Goal: Complete application form: Complete application form

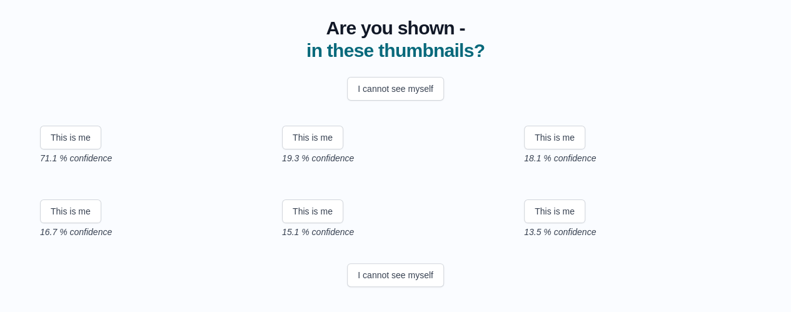
scroll to position [108, 0]
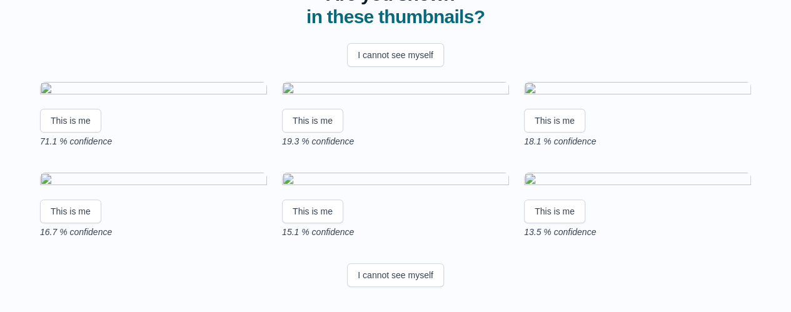
click at [123, 99] on img at bounding box center [153, 90] width 227 height 17
click at [63, 133] on button "This is me" at bounding box center [70, 121] width 61 height 24
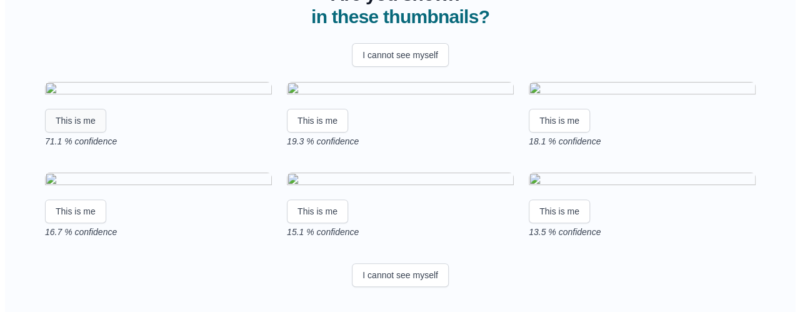
scroll to position [0, 0]
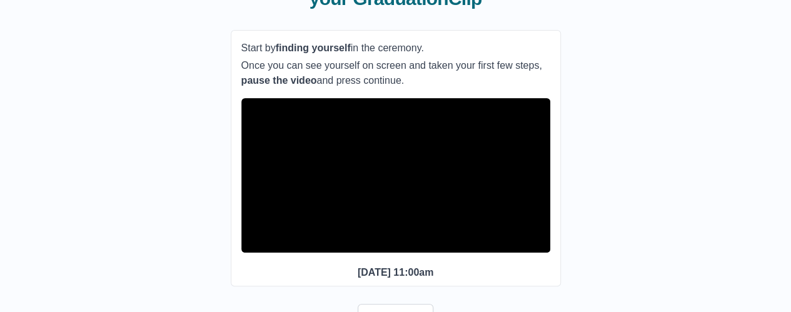
scroll to position [184, 0]
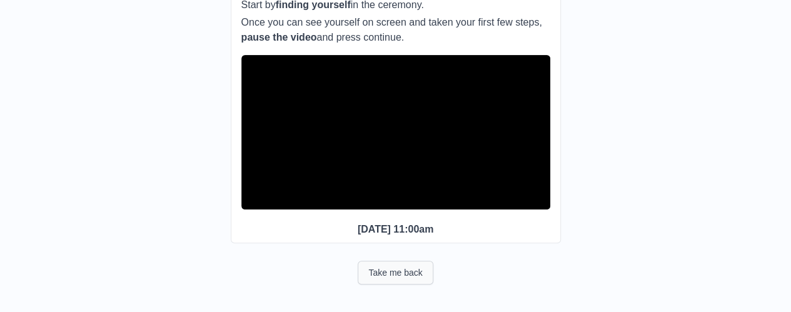
click at [382, 270] on button "Take me back" at bounding box center [395, 273] width 75 height 24
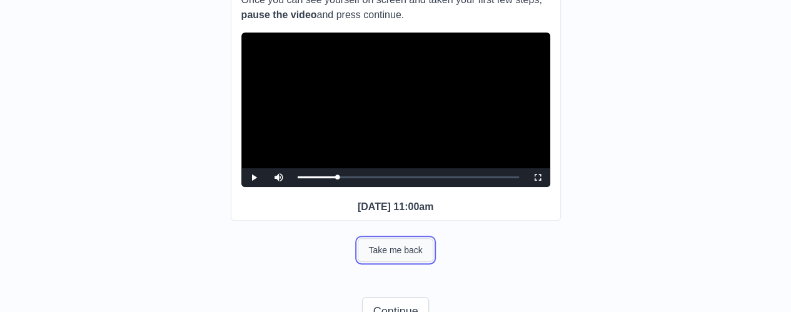
click at [396, 262] on button "Take me back" at bounding box center [395, 250] width 75 height 24
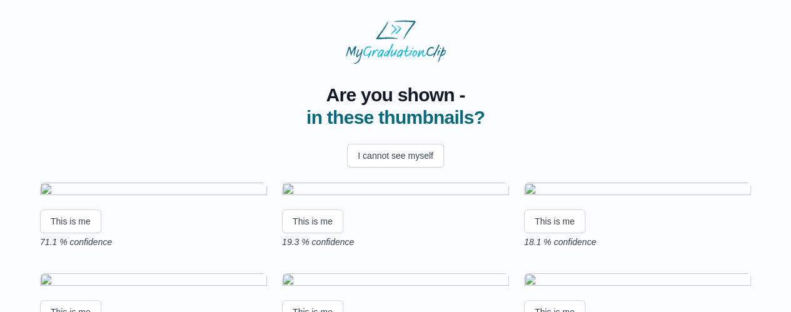
click at [141, 199] on img at bounding box center [153, 191] width 227 height 17
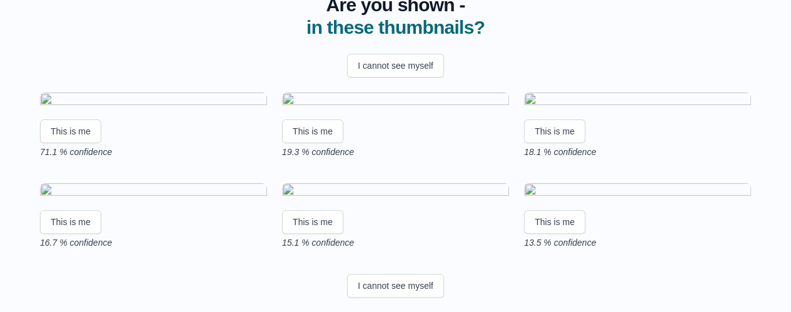
scroll to position [91, 0]
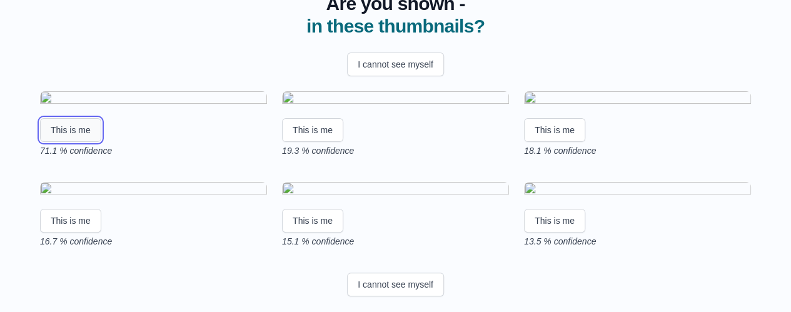
click at [63, 142] on button "This is me" at bounding box center [70, 130] width 61 height 24
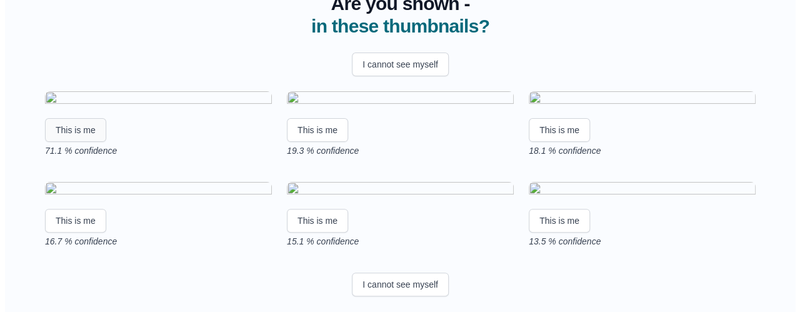
scroll to position [0, 0]
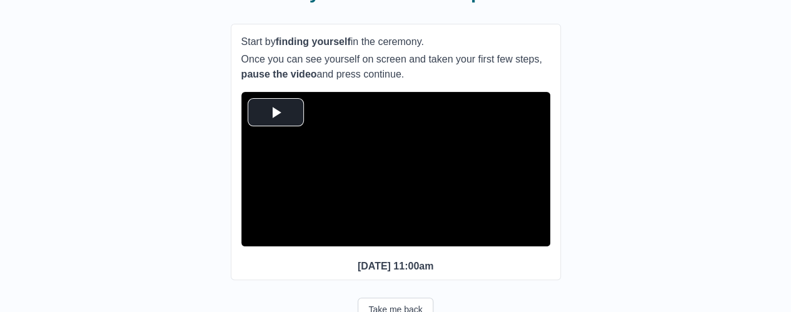
scroll to position [128, 0]
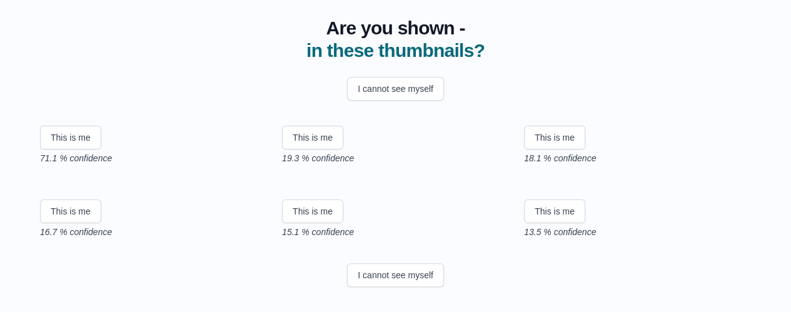
scroll to position [169, 0]
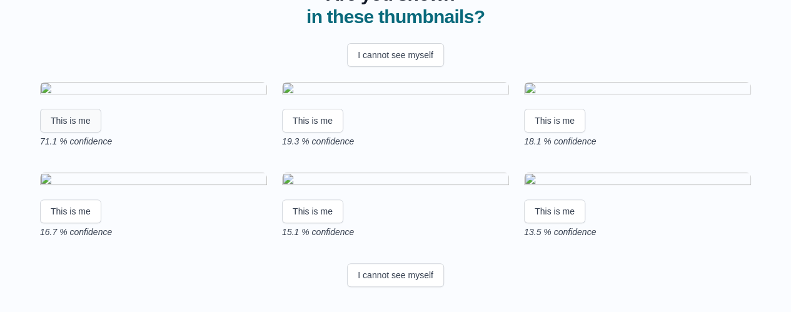
click at [65, 133] on button "This is me" at bounding box center [70, 121] width 61 height 24
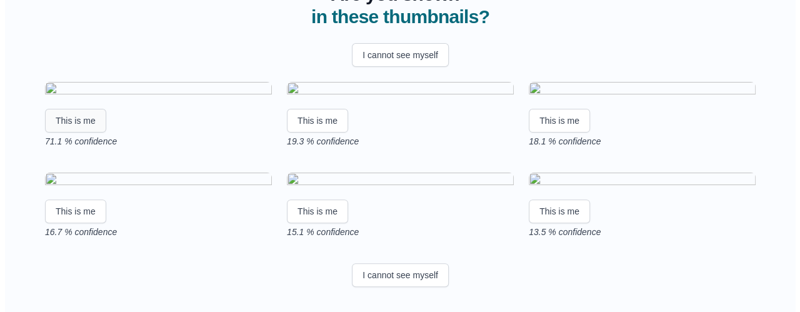
scroll to position [0, 0]
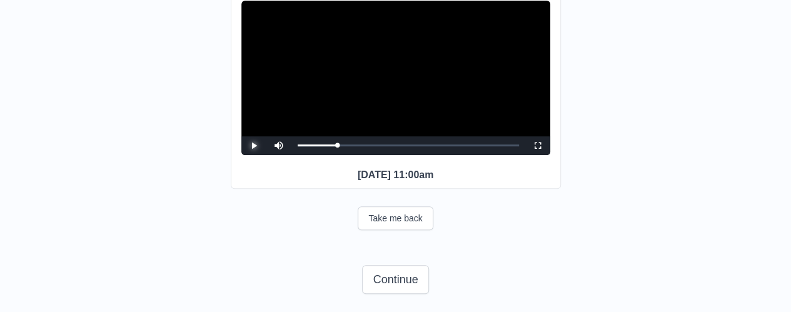
scroll to position [238, 0]
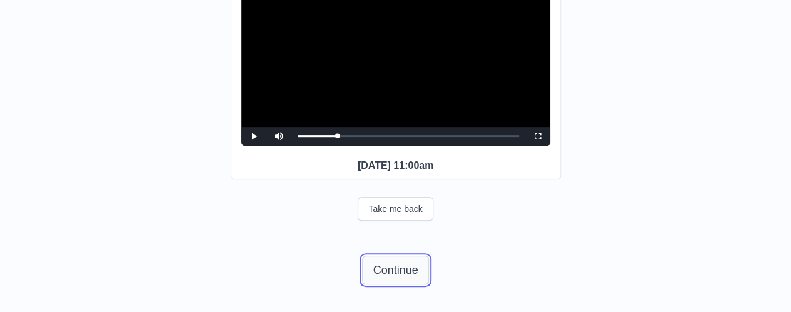
click at [388, 276] on button "Continue" at bounding box center [395, 270] width 66 height 29
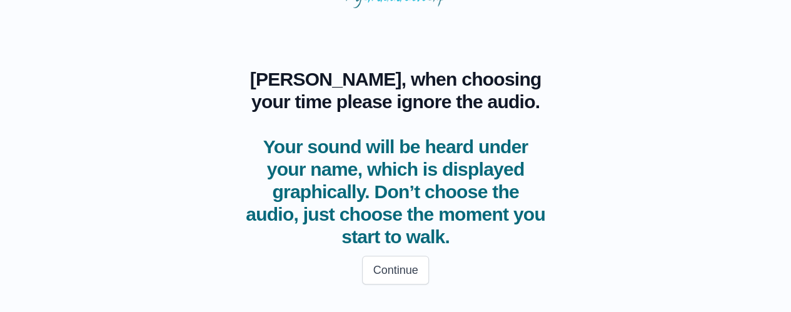
scroll to position [54, 0]
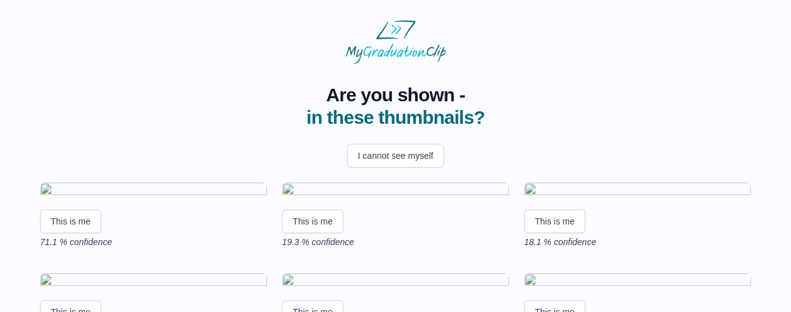
click at [189, 199] on img at bounding box center [153, 191] width 227 height 17
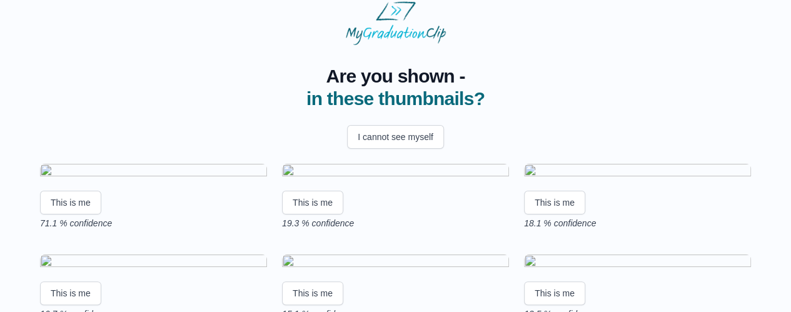
scroll to position [93, 0]
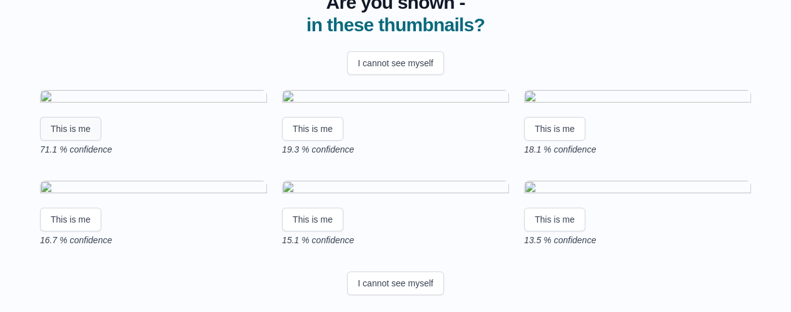
click at [69, 141] on button "This is me" at bounding box center [70, 129] width 61 height 24
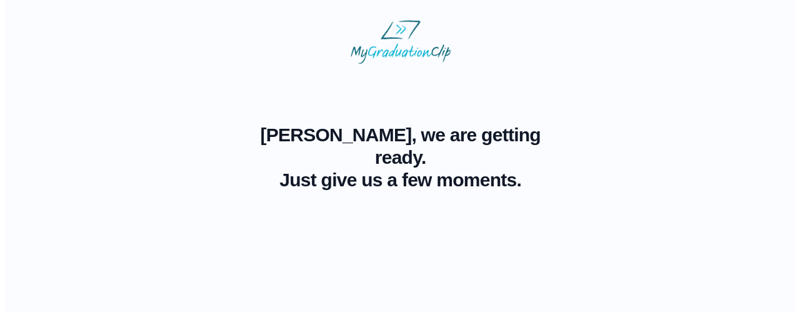
scroll to position [0, 0]
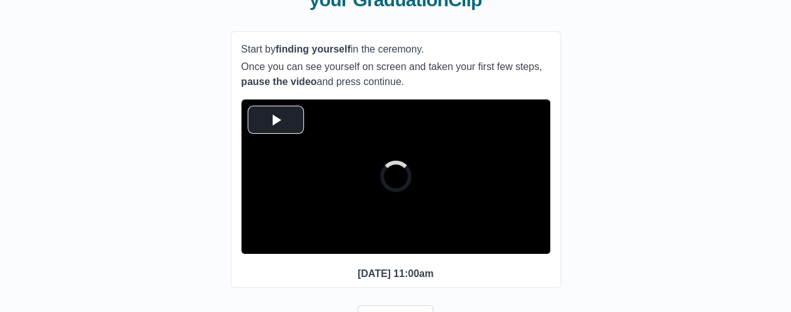
scroll to position [123, 0]
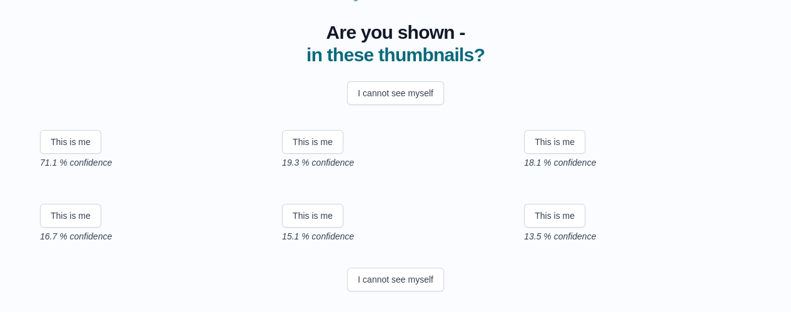
scroll to position [68, 0]
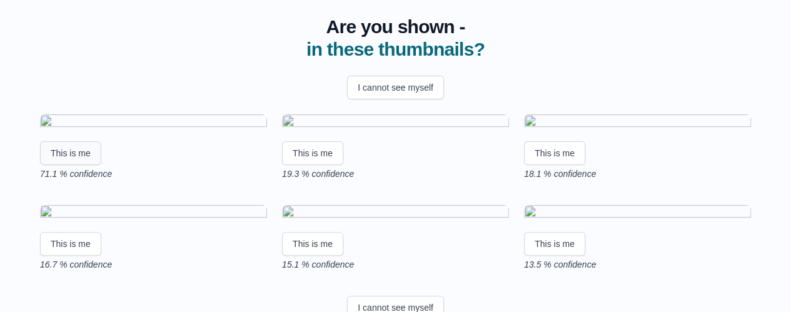
click at [56, 165] on button "This is me" at bounding box center [70, 153] width 61 height 24
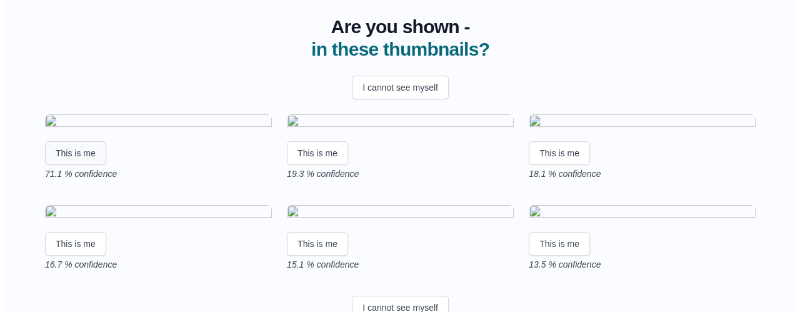
scroll to position [0, 0]
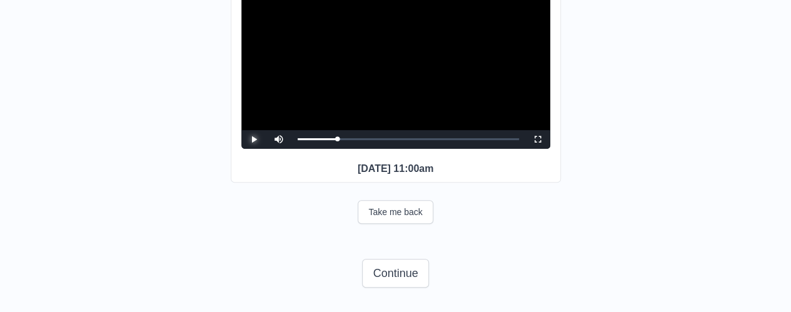
scroll to position [226, 0]
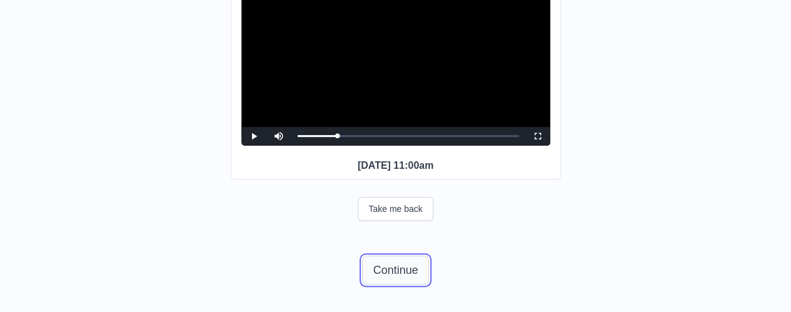
click at [390, 284] on button "Continue" at bounding box center [395, 270] width 66 height 29
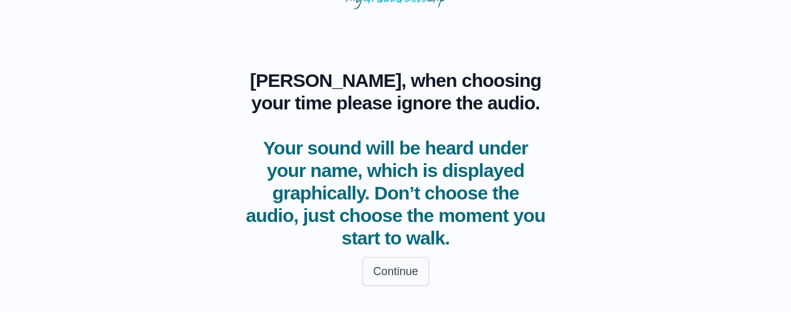
click at [396, 268] on button "Continue" at bounding box center [395, 271] width 66 height 29
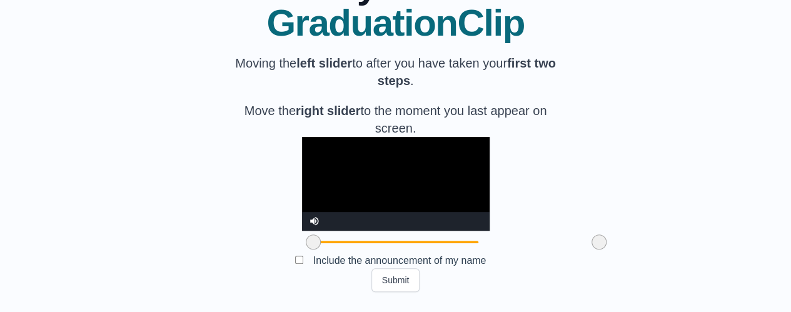
scroll to position [246, 0]
click at [399, 280] on button "Submit" at bounding box center [395, 280] width 49 height 24
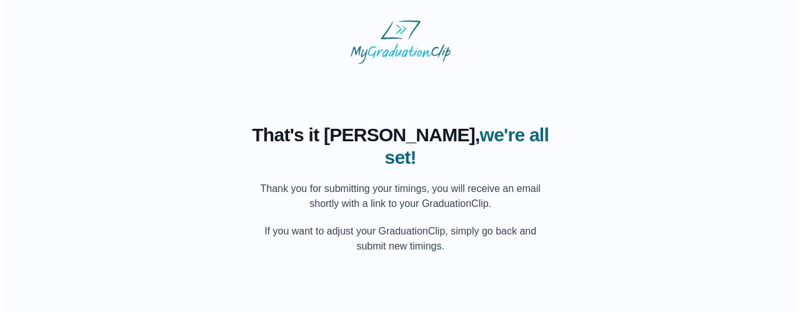
scroll to position [0, 0]
